Goal: Transaction & Acquisition: Purchase product/service

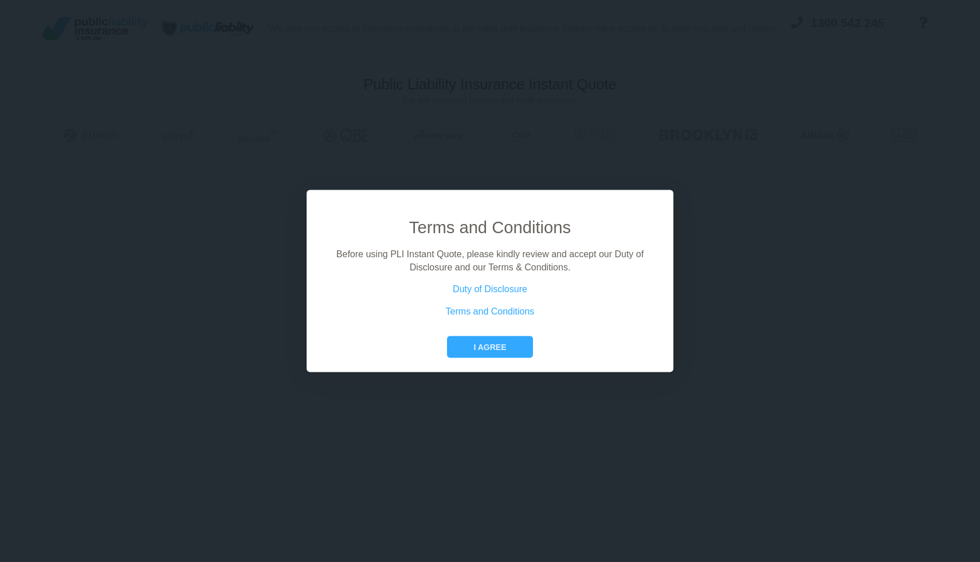
scroll to position [77, 0]
click at [486, 348] on button "I agree" at bounding box center [489, 347] width 85 height 22
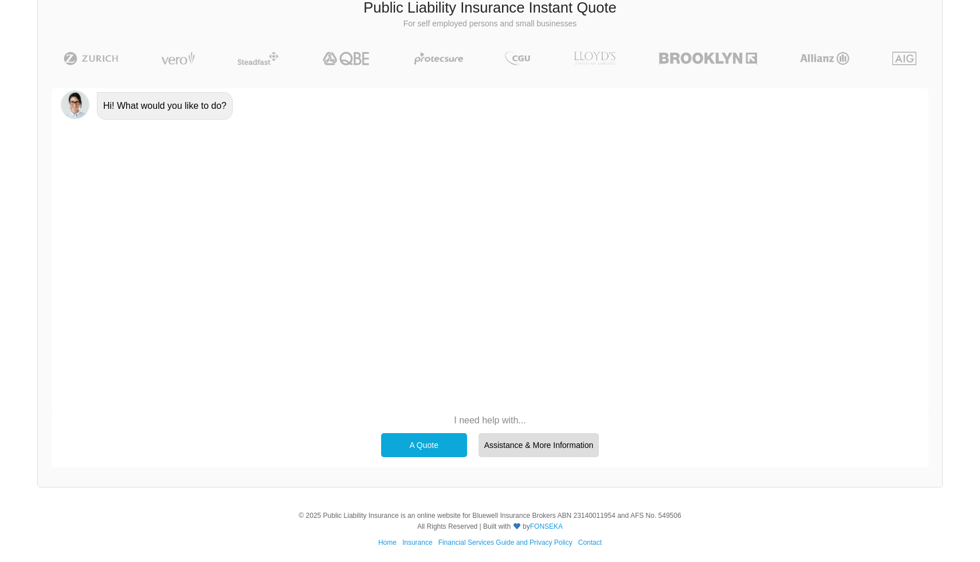
click at [428, 442] on div "A Quote" at bounding box center [424, 445] width 86 height 24
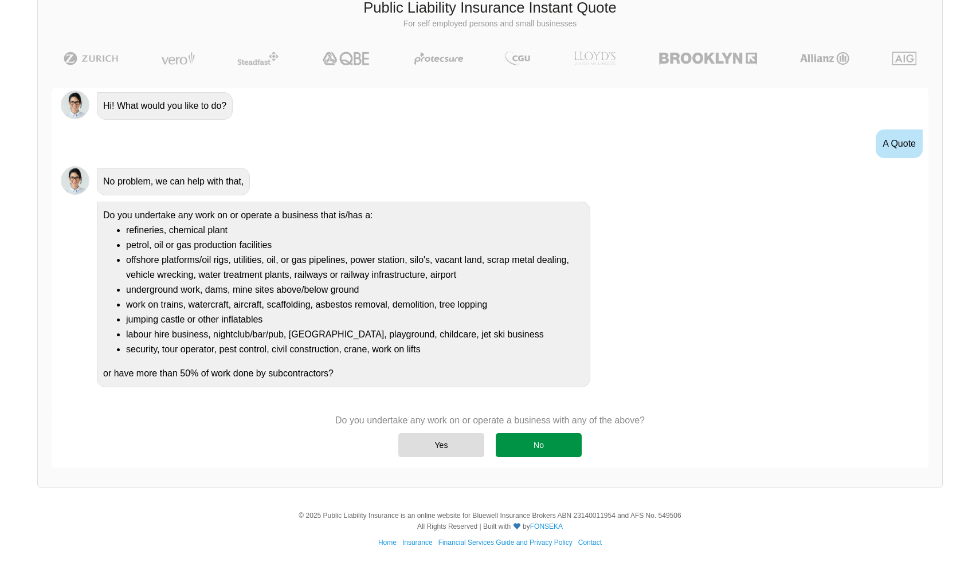
click at [533, 438] on div "No" at bounding box center [539, 445] width 86 height 24
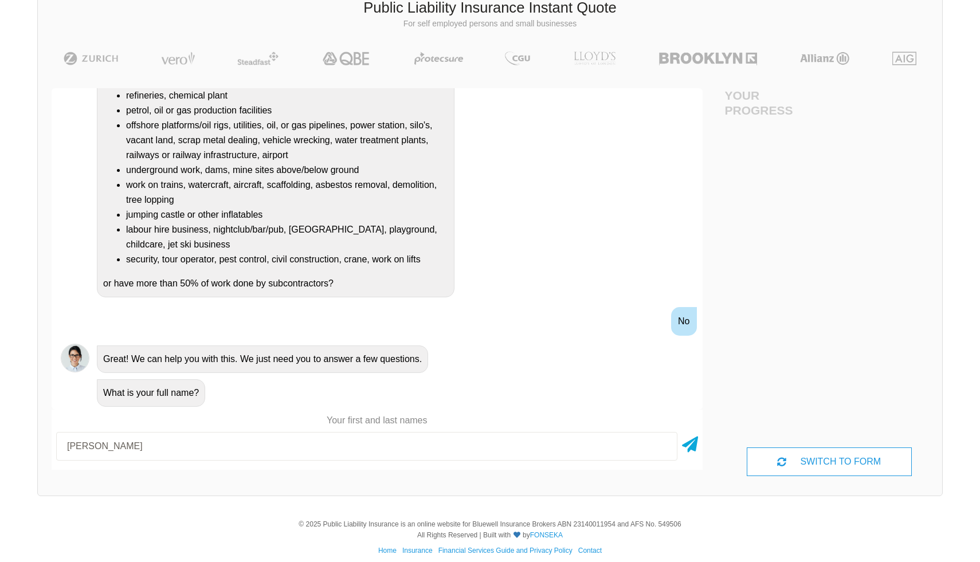
type input "[PERSON_NAME]"
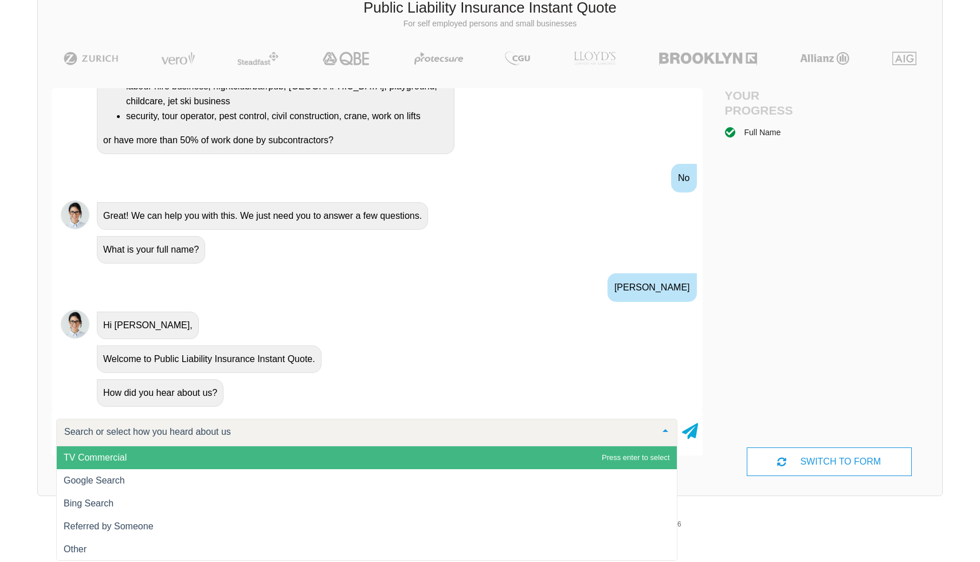
scroll to position [290, 0]
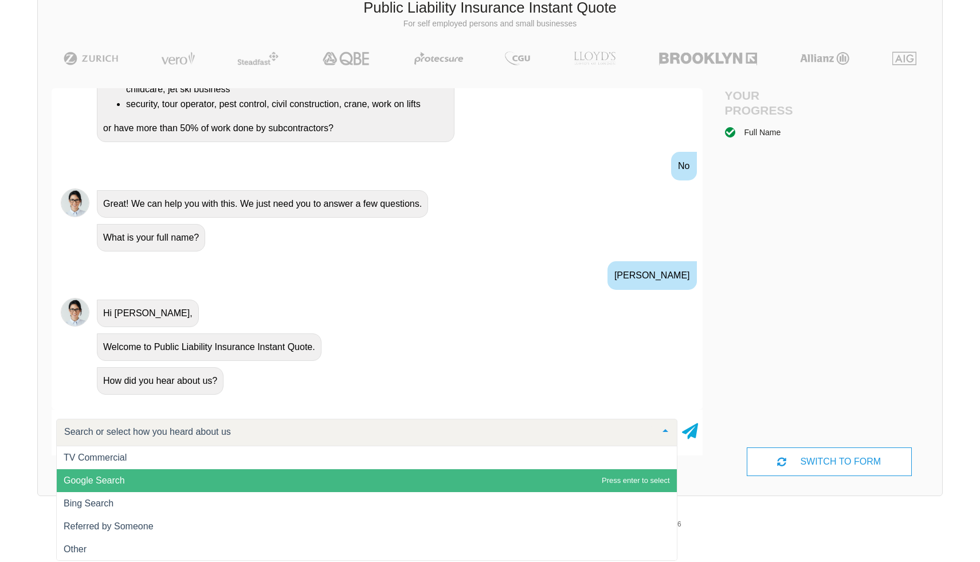
click at [343, 475] on span "Google Search" at bounding box center [367, 480] width 620 height 23
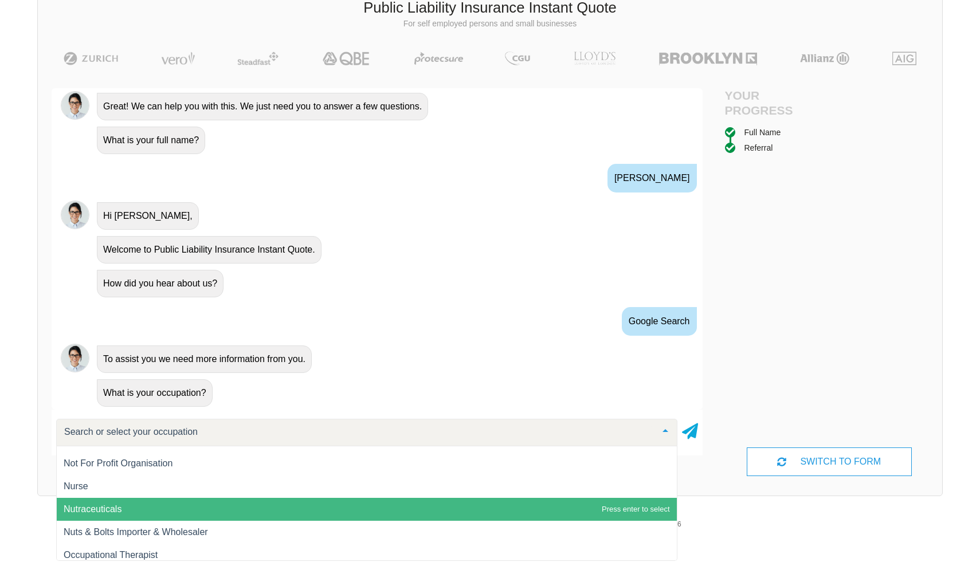
scroll to position [11194, 0]
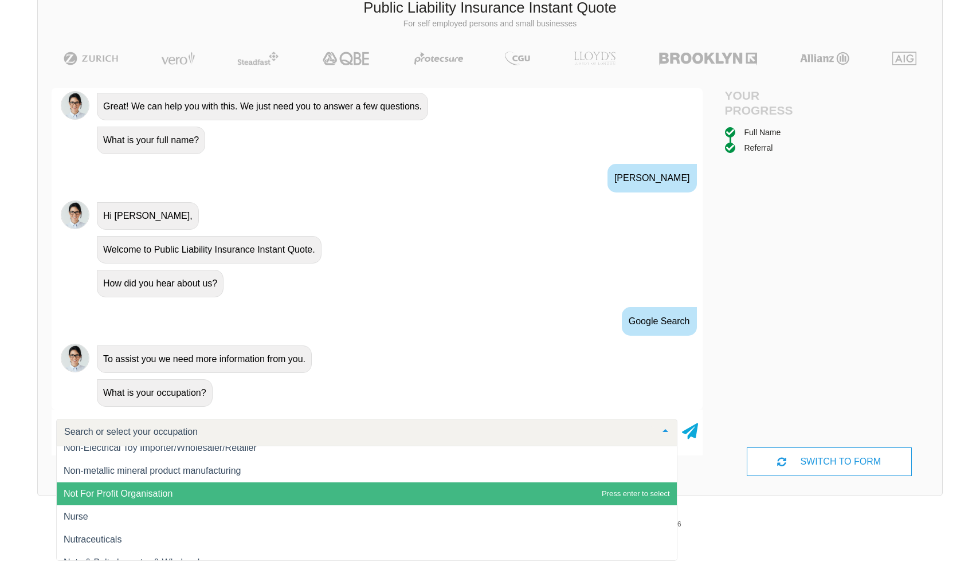
click at [250, 498] on span "Not For Profit Organisation" at bounding box center [367, 493] width 620 height 23
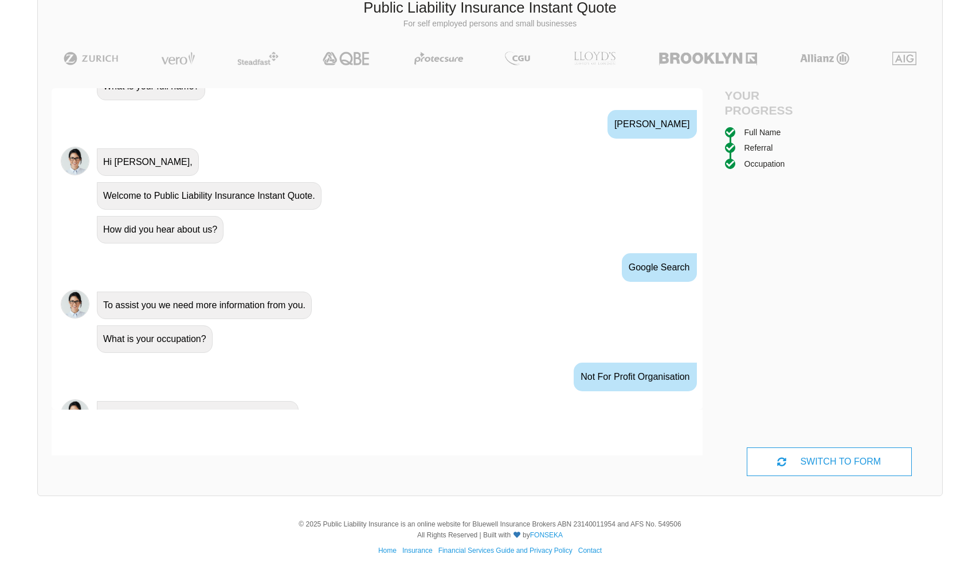
scroll to position [463, 0]
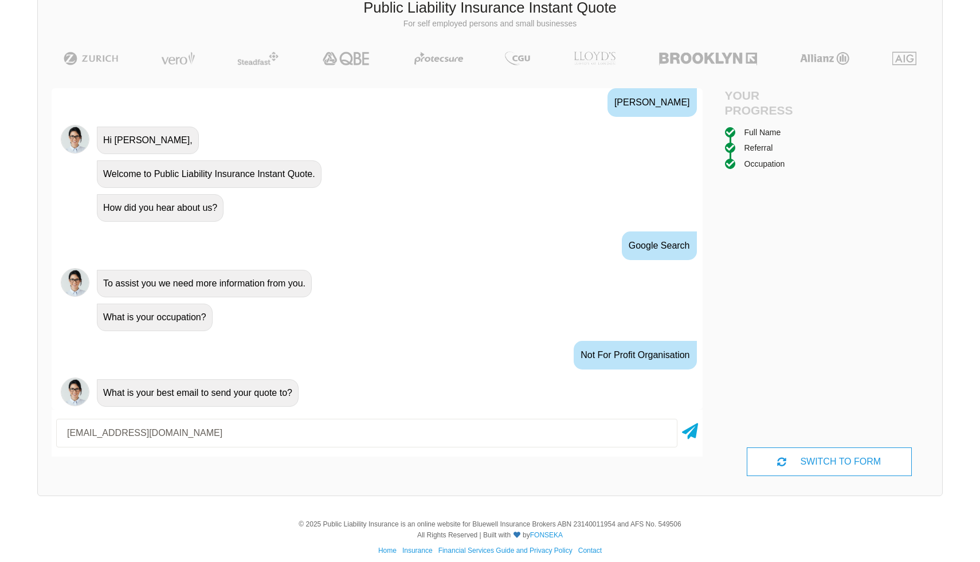
type input "[EMAIL_ADDRESS][DOMAIN_NAME]"
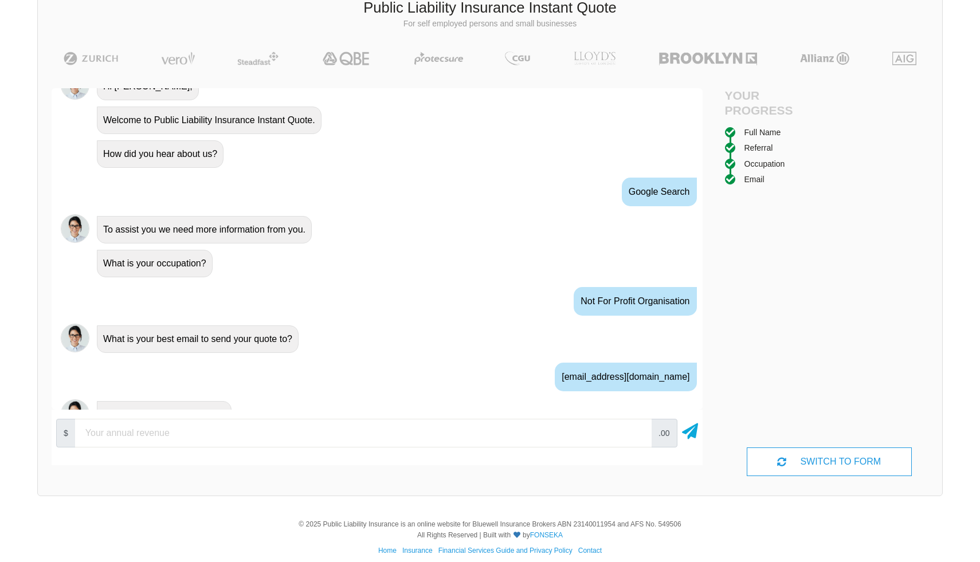
scroll to position [539, 0]
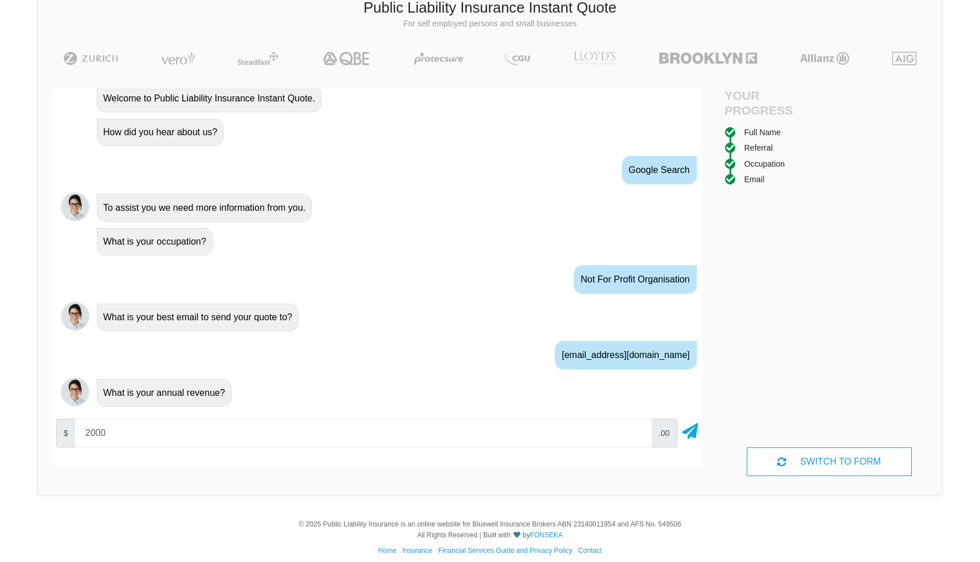
type input "2000"
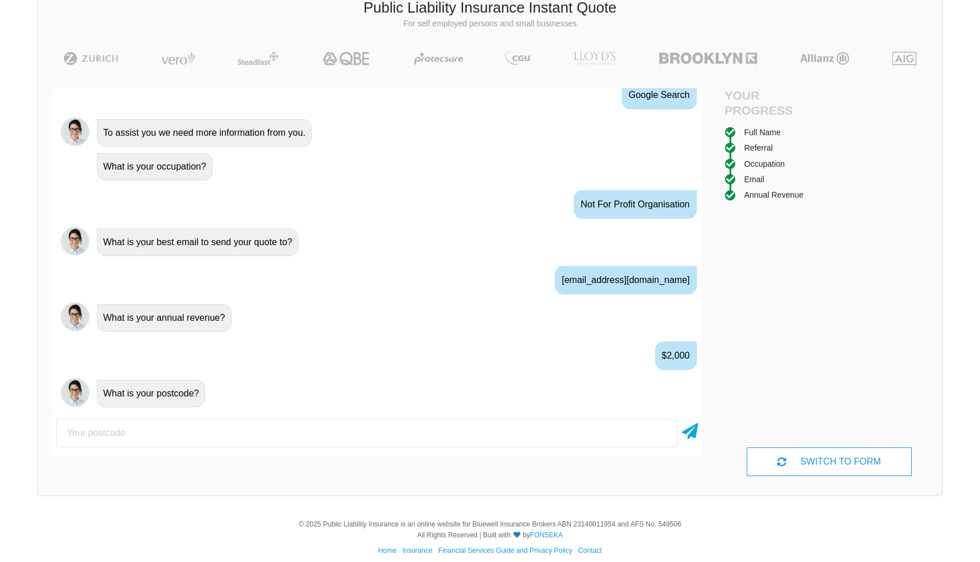
scroll to position [614, 0]
type input "3030"
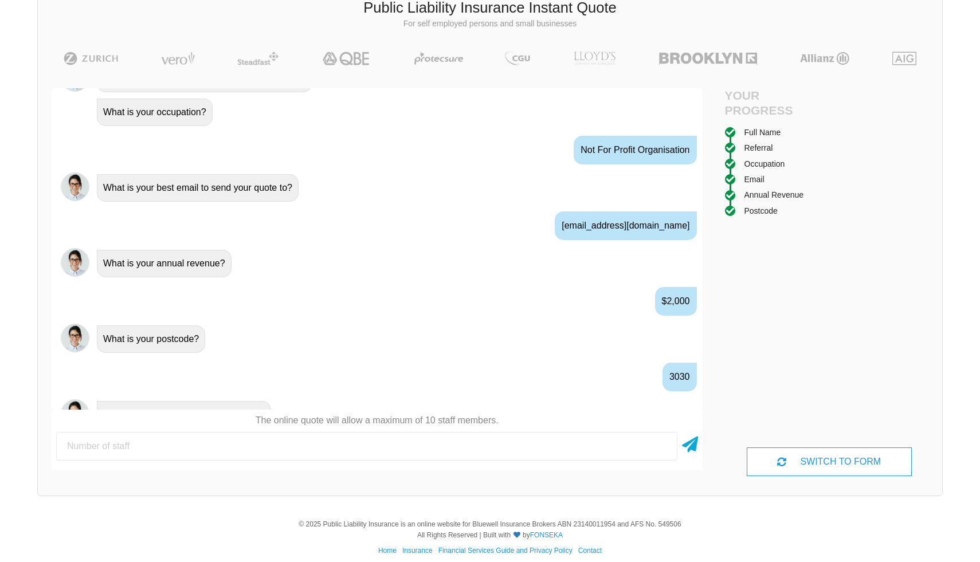
scroll to position [690, 0]
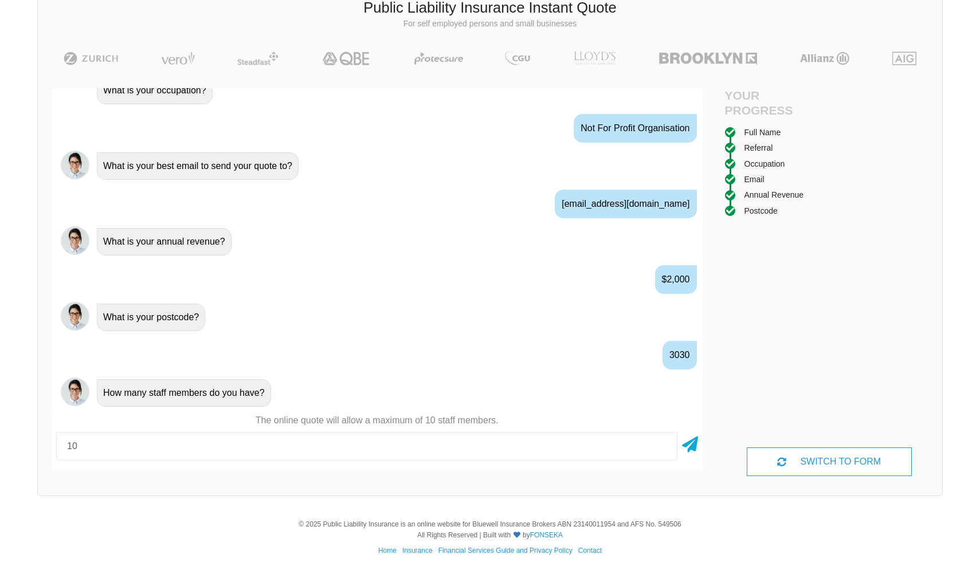
type input "10"
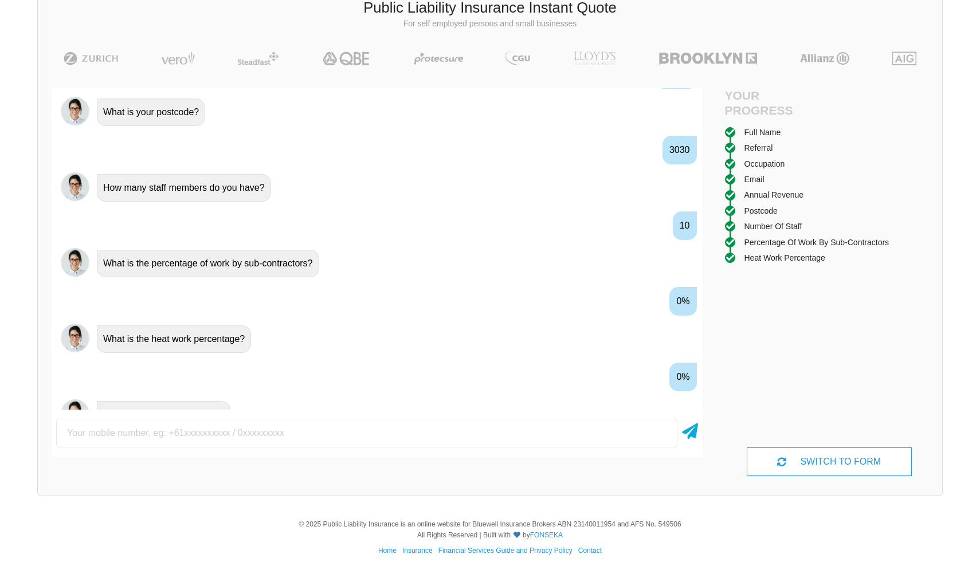
scroll to position [917, 0]
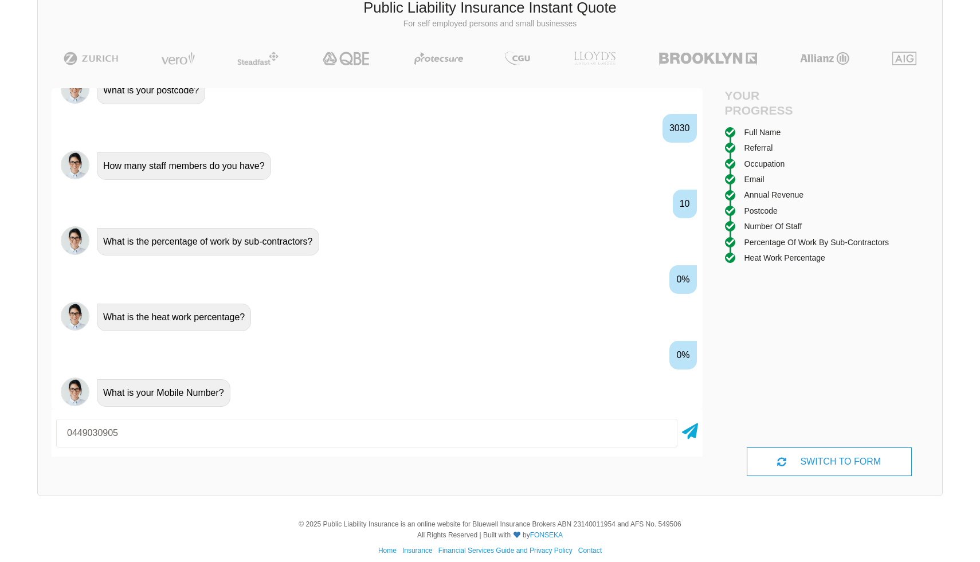
type input "0449030905"
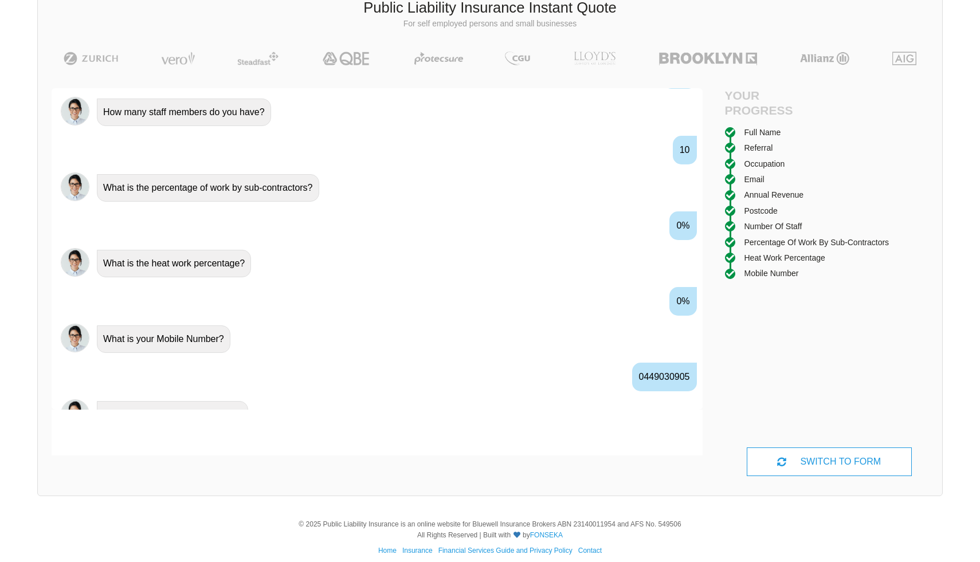
scroll to position [992, 0]
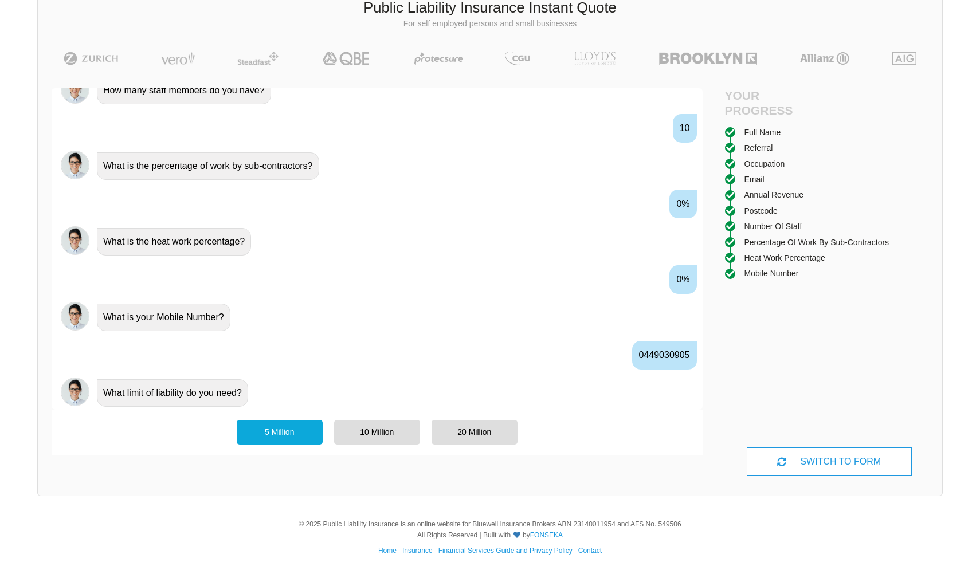
click at [430, 441] on div "5 Million 10 Million 20 Million" at bounding box center [377, 432] width 292 height 36
click at [454, 437] on div "20 Million" at bounding box center [474, 432] width 86 height 24
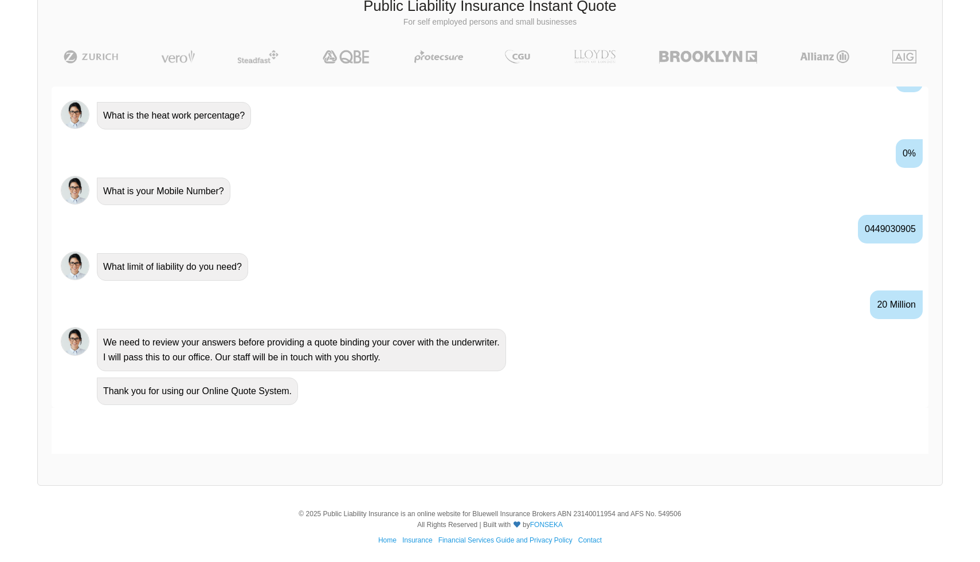
scroll to position [1084, 0]
